Goal: Check status: Check status

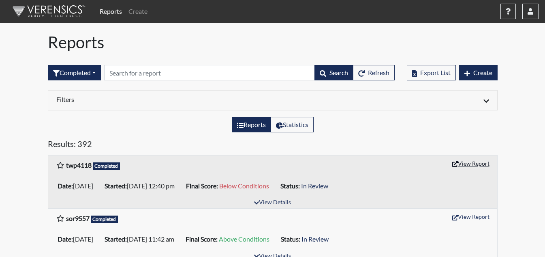
click at [483, 160] on button "View Report" at bounding box center [471, 163] width 45 height 13
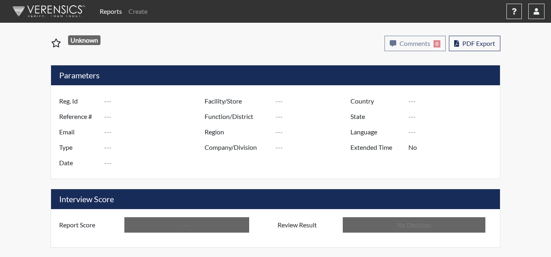
type input "twp4118"
type input "51315"
type input "---"
type input "Corrections Pre-Employment"
type input "[DATE]"
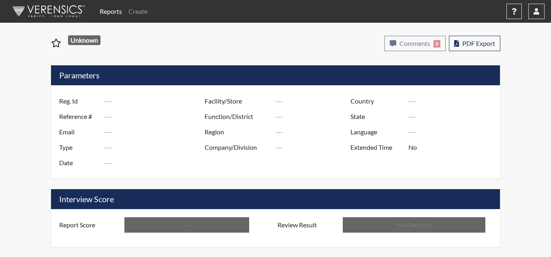
type input "[PERSON_NAME]"
type input "[GEOGRAPHIC_DATA]"
type input "[US_STATE]"
type input "English"
type input "Below Conditions"
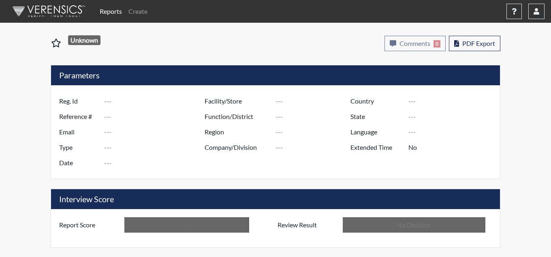
type input "In Review"
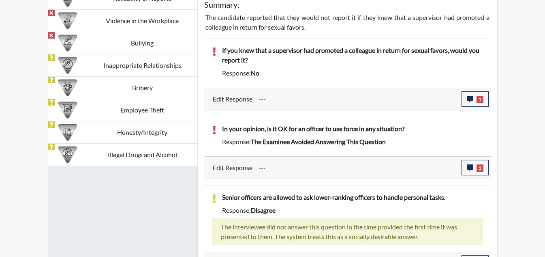
scroll to position [498, 0]
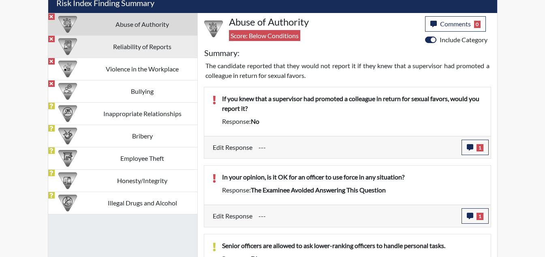
click at [154, 46] on td "Reliability of Reports" at bounding box center [143, 46] width 110 height 22
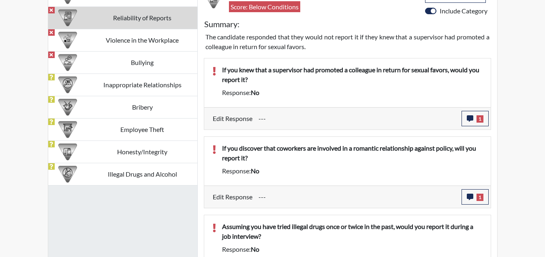
scroll to position [522, 0]
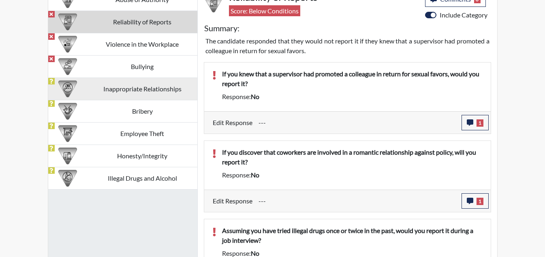
click at [153, 84] on td "Inappropriate Relationships" at bounding box center [143, 88] width 110 height 22
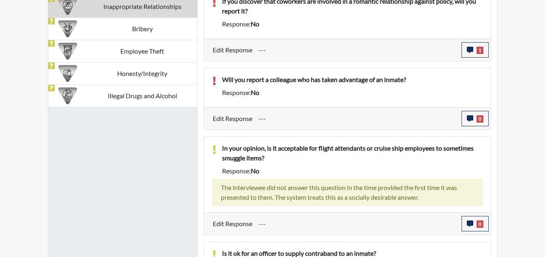
scroll to position [568, 0]
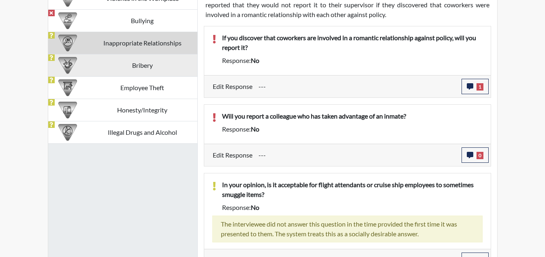
click at [126, 63] on td "Bribery" at bounding box center [143, 65] width 110 height 22
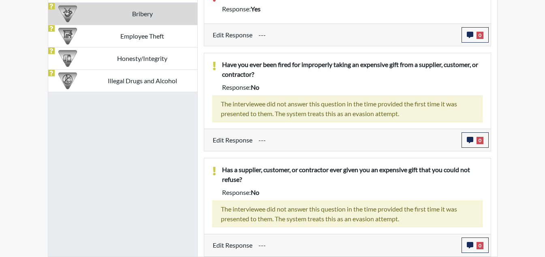
scroll to position [577, 0]
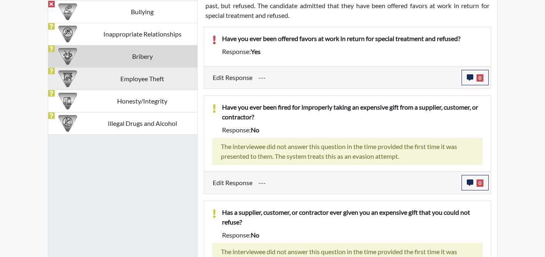
click at [162, 77] on td "Employee Theft" at bounding box center [143, 78] width 110 height 22
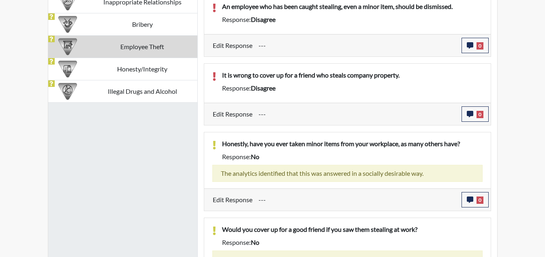
scroll to position [587, 0]
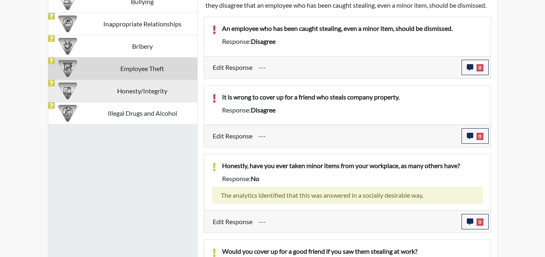
click at [165, 90] on td "Honesty/Integrity" at bounding box center [143, 90] width 110 height 22
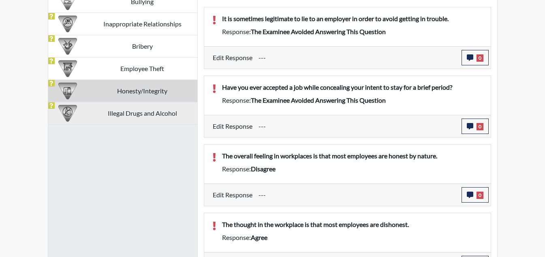
click at [117, 111] on td "Illegal Drugs and Alcohol" at bounding box center [143, 113] width 110 height 22
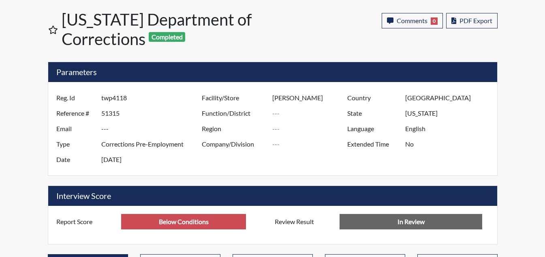
scroll to position [0, 0]
